Goal: Transaction & Acquisition: Purchase product/service

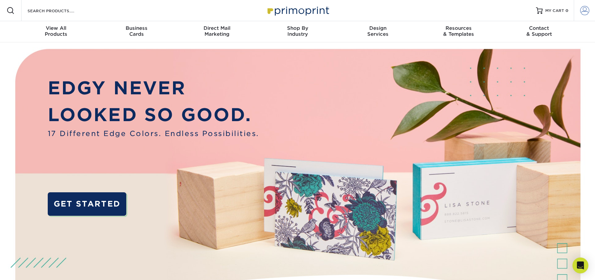
click at [585, 11] on span at bounding box center [584, 10] width 9 height 9
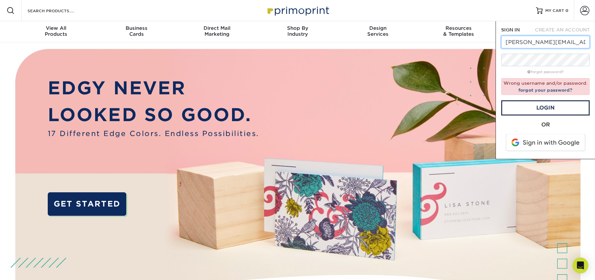
click at [517, 43] on input "john@darllp.com" at bounding box center [545, 42] width 88 height 13
type input "sm@darllp.com"
click at [535, 107] on link "Login" at bounding box center [545, 107] width 88 height 15
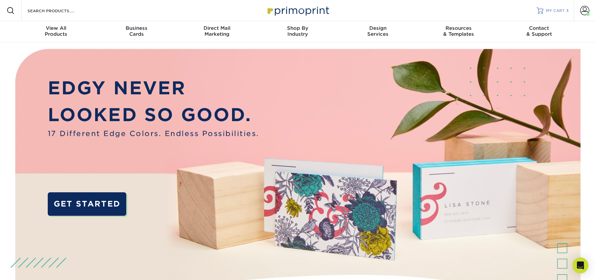
click at [550, 10] on span "MY CART" at bounding box center [555, 11] width 19 height 6
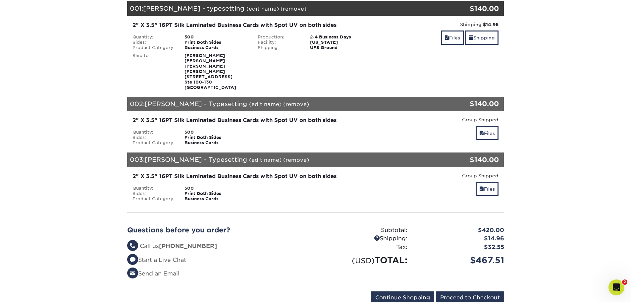
scroll to position [133, 0]
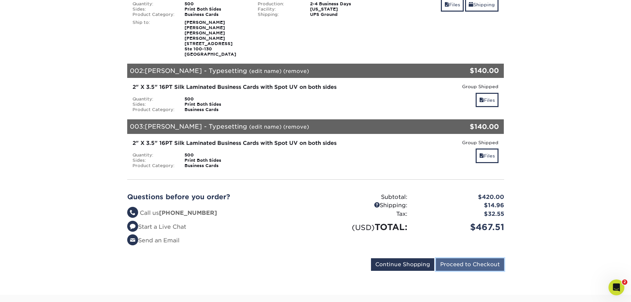
click at [467, 258] on input "Proceed to Checkout" at bounding box center [470, 264] width 68 height 13
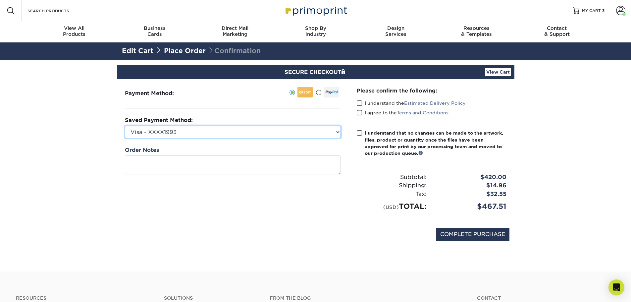
click at [337, 132] on select "Visa - XXXX1993 New Credit Card" at bounding box center [233, 132] width 216 height 13
select select
click at [125, 126] on select "Visa - XXXX1993 New Credit Card" at bounding box center [233, 132] width 216 height 13
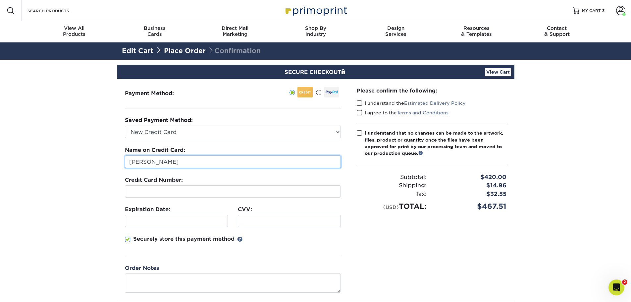
click at [181, 162] on input "John Reynard" at bounding box center [233, 161] width 216 height 13
type input "John Reynard III"
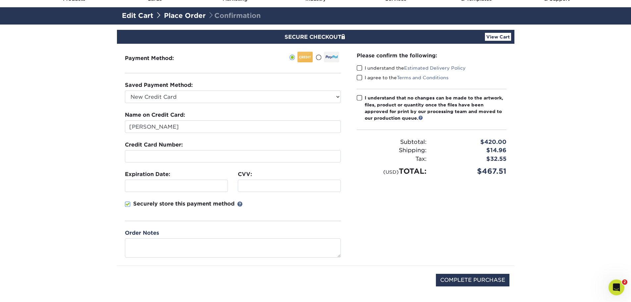
scroll to position [66, 0]
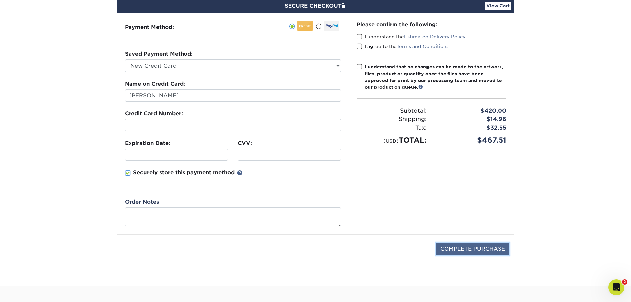
click at [459, 247] on input "COMPLETE PURCHASE" at bounding box center [473, 249] width 74 height 13
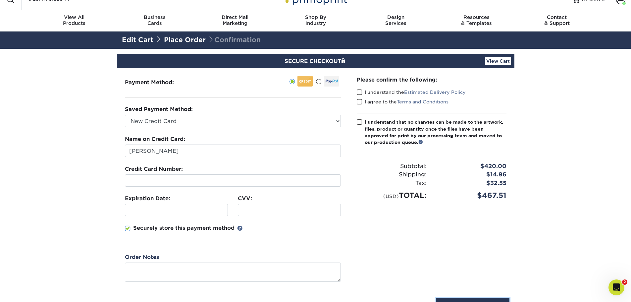
scroll to position [0, 0]
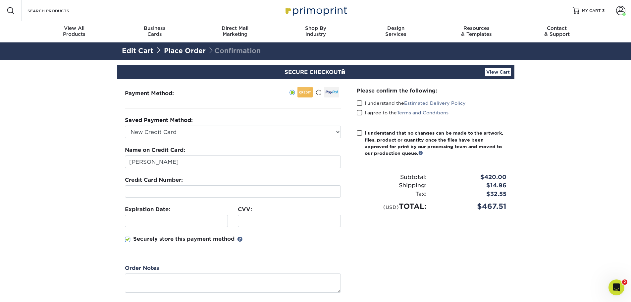
click at [359, 102] on span at bounding box center [360, 103] width 6 height 6
click at [0, 0] on input "I understand the Estimated Delivery Policy" at bounding box center [0, 0] width 0 height 0
click at [360, 112] on span at bounding box center [360, 113] width 6 height 6
click at [0, 0] on input "I agree to the Terms and Conditions" at bounding box center [0, 0] width 0 height 0
click at [360, 133] on span at bounding box center [360, 133] width 6 height 6
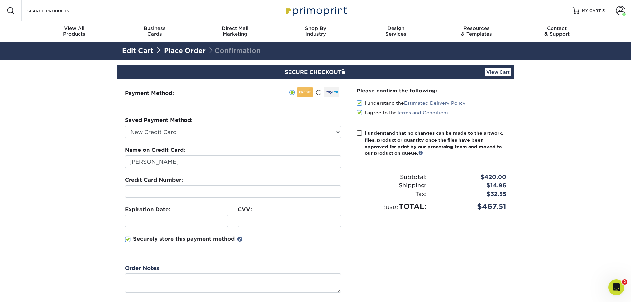
click at [0, 0] on input "I understand that no changes can be made to the artwork, files, product or quan…" at bounding box center [0, 0] width 0 height 0
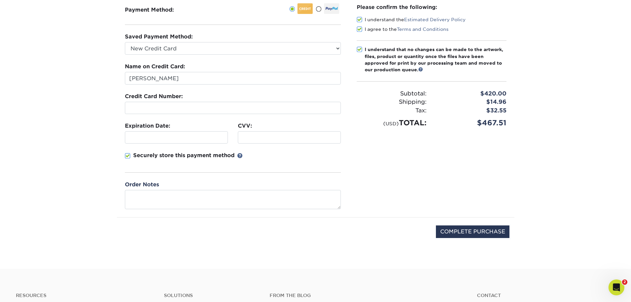
scroll to position [99, 0]
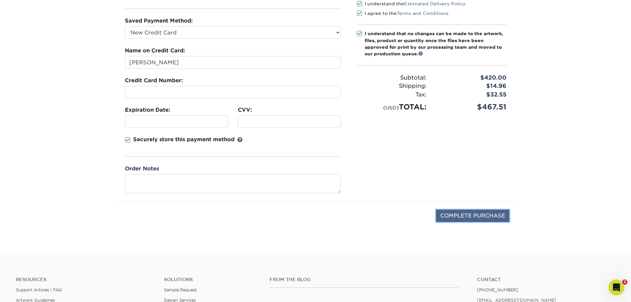
click at [454, 213] on input "COMPLETE PURCHASE" at bounding box center [473, 215] width 74 height 13
type input "PROCESSING, PLEASE WAIT..."
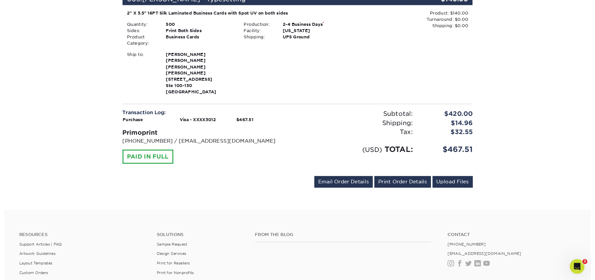
scroll to position [464, 0]
